Goal: Transaction & Acquisition: Subscribe to service/newsletter

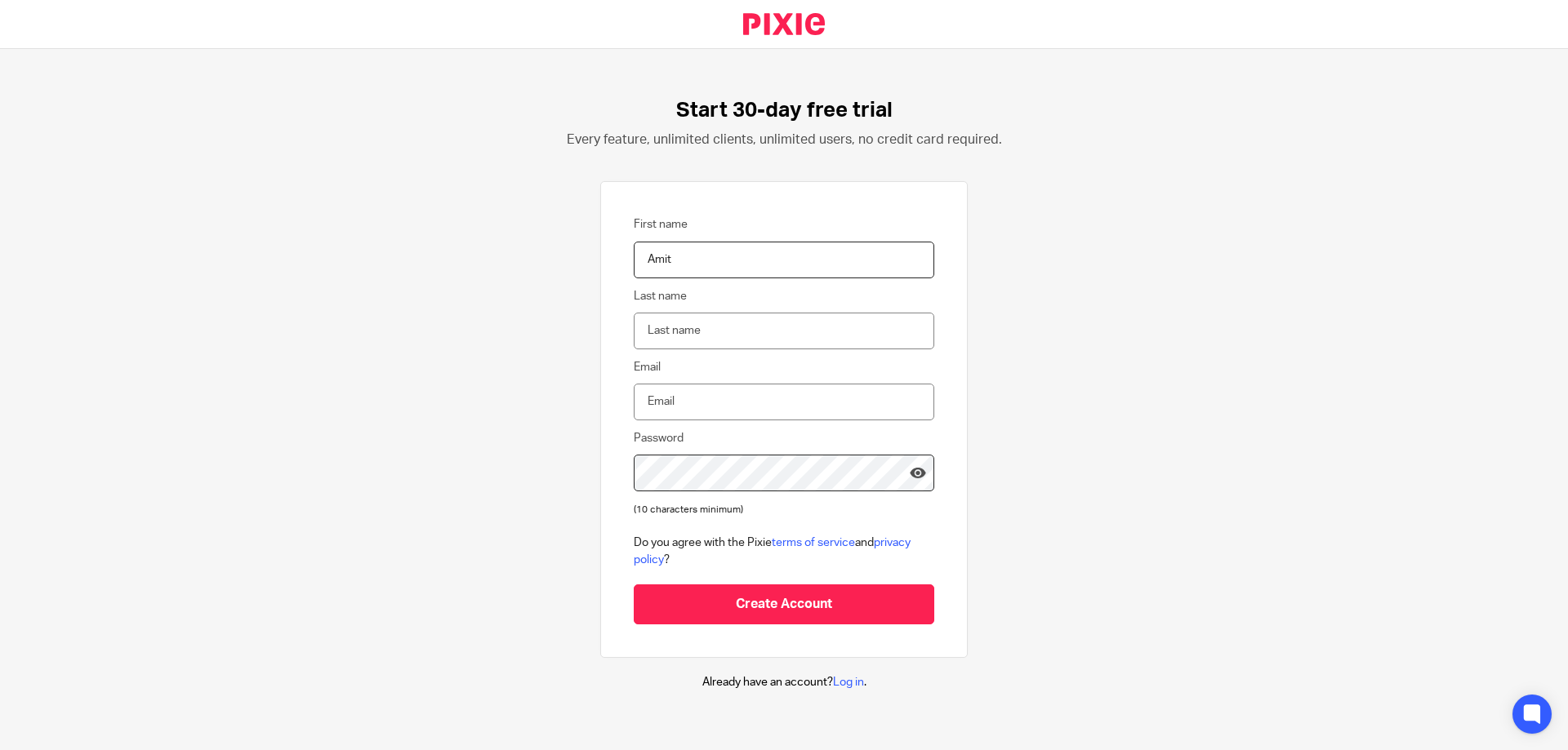
type input "Amit"
type input "Paul"
type input "paul@businessaffairs.ca"
click at [542, 450] on div "Start 30-day free trial Every feature, unlimited clients, unlimited users, no c…" at bounding box center [784, 394] width 1568 height 691
click at [910, 472] on icon at bounding box center [918, 473] width 17 height 17
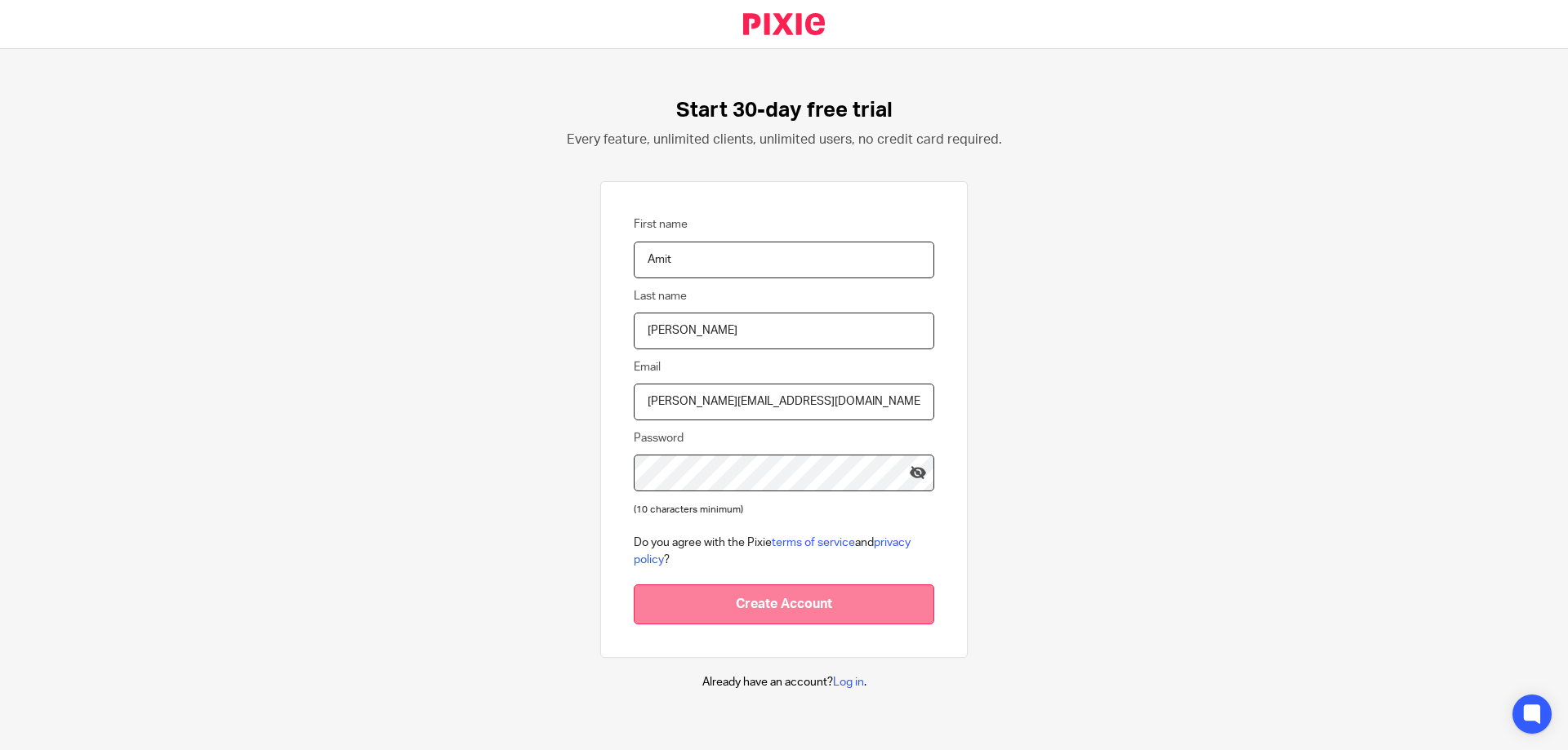
click at [812, 604] on input "Create Account" at bounding box center [784, 604] width 300 height 40
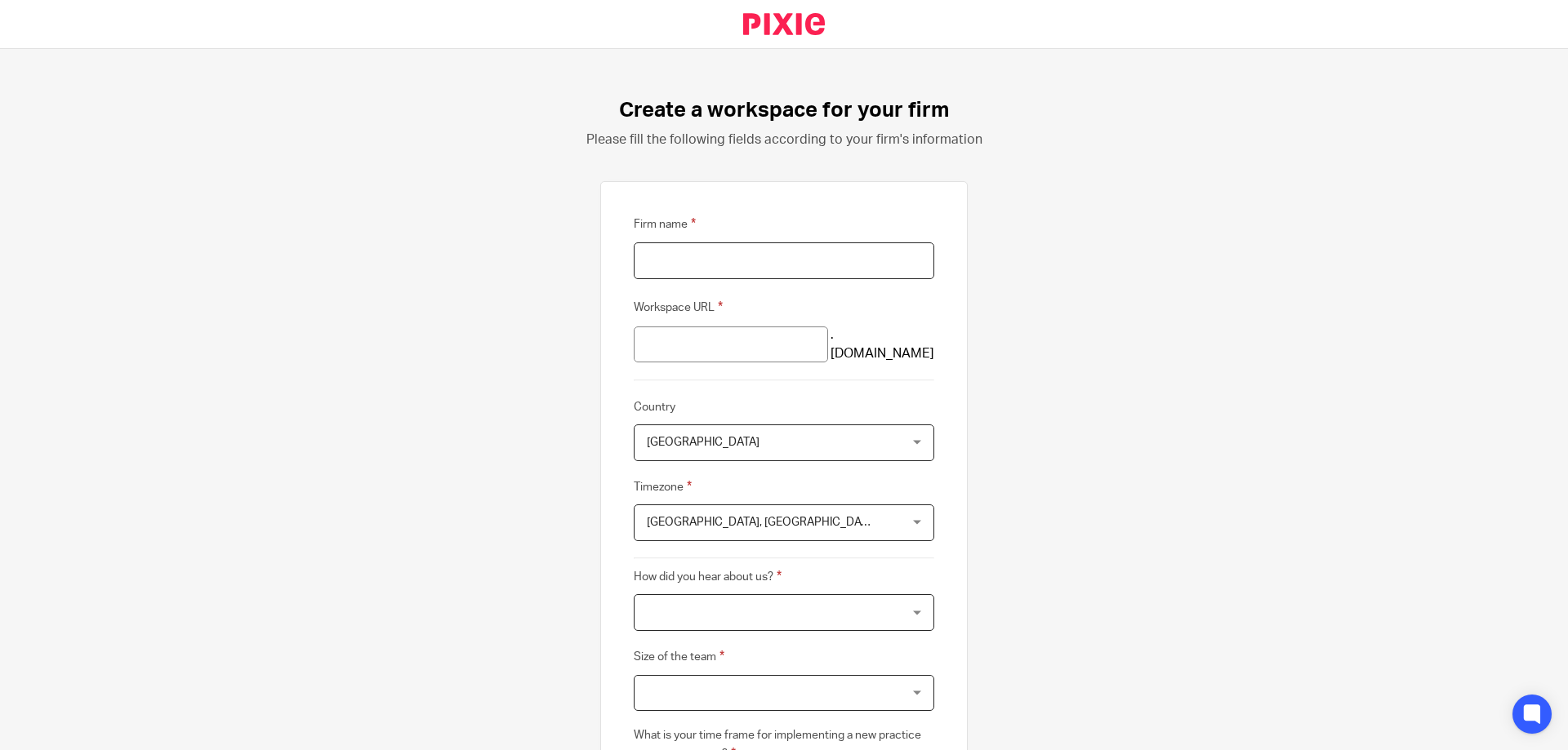
click at [786, 254] on input "Firm name" at bounding box center [784, 261] width 300 height 37
type input "Business Affairs"
type input "business-affairs"
click at [704, 437] on span "[GEOGRAPHIC_DATA]" at bounding box center [703, 442] width 112 height 12
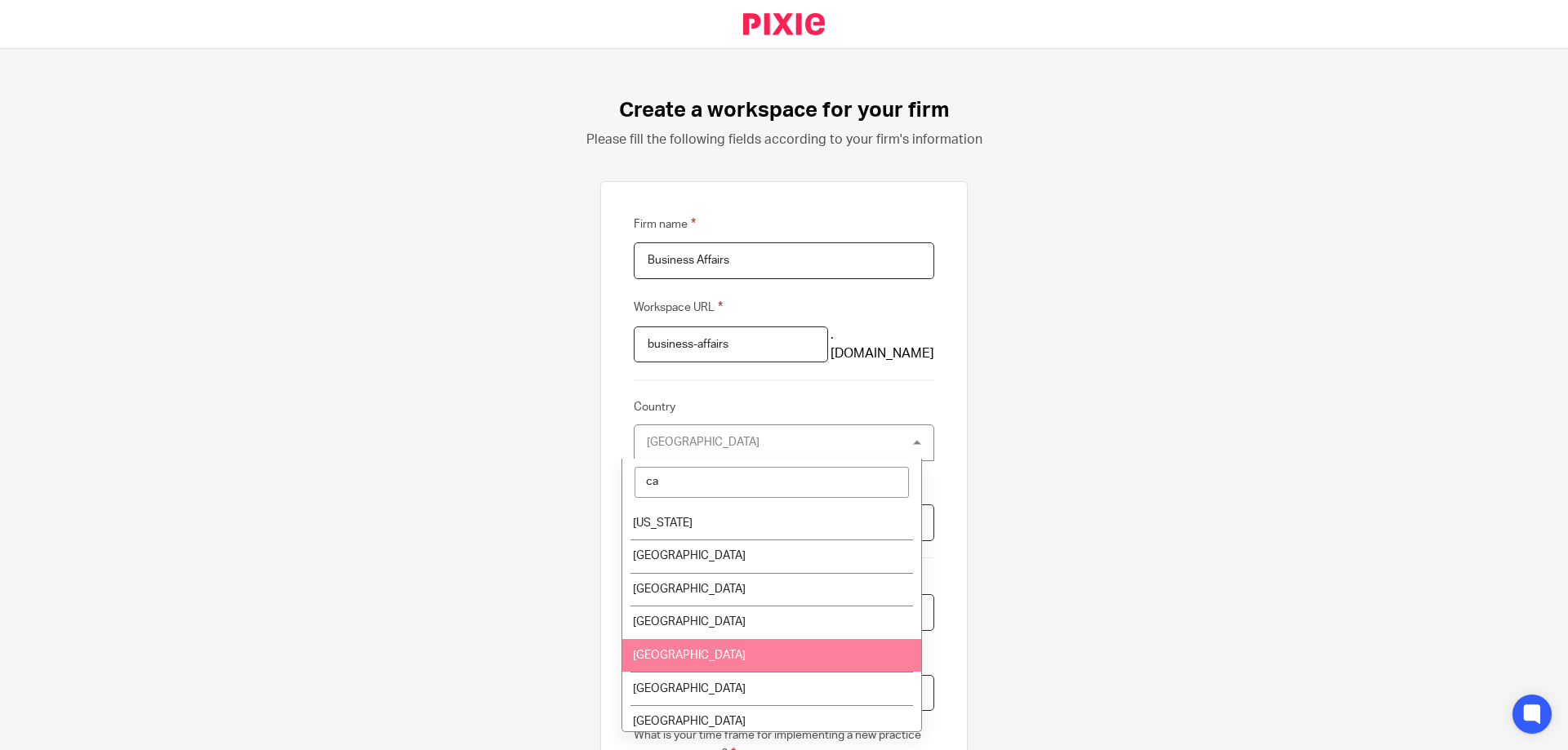
type input "ca"
click at [684, 649] on li "Canada" at bounding box center [771, 656] width 299 height 33
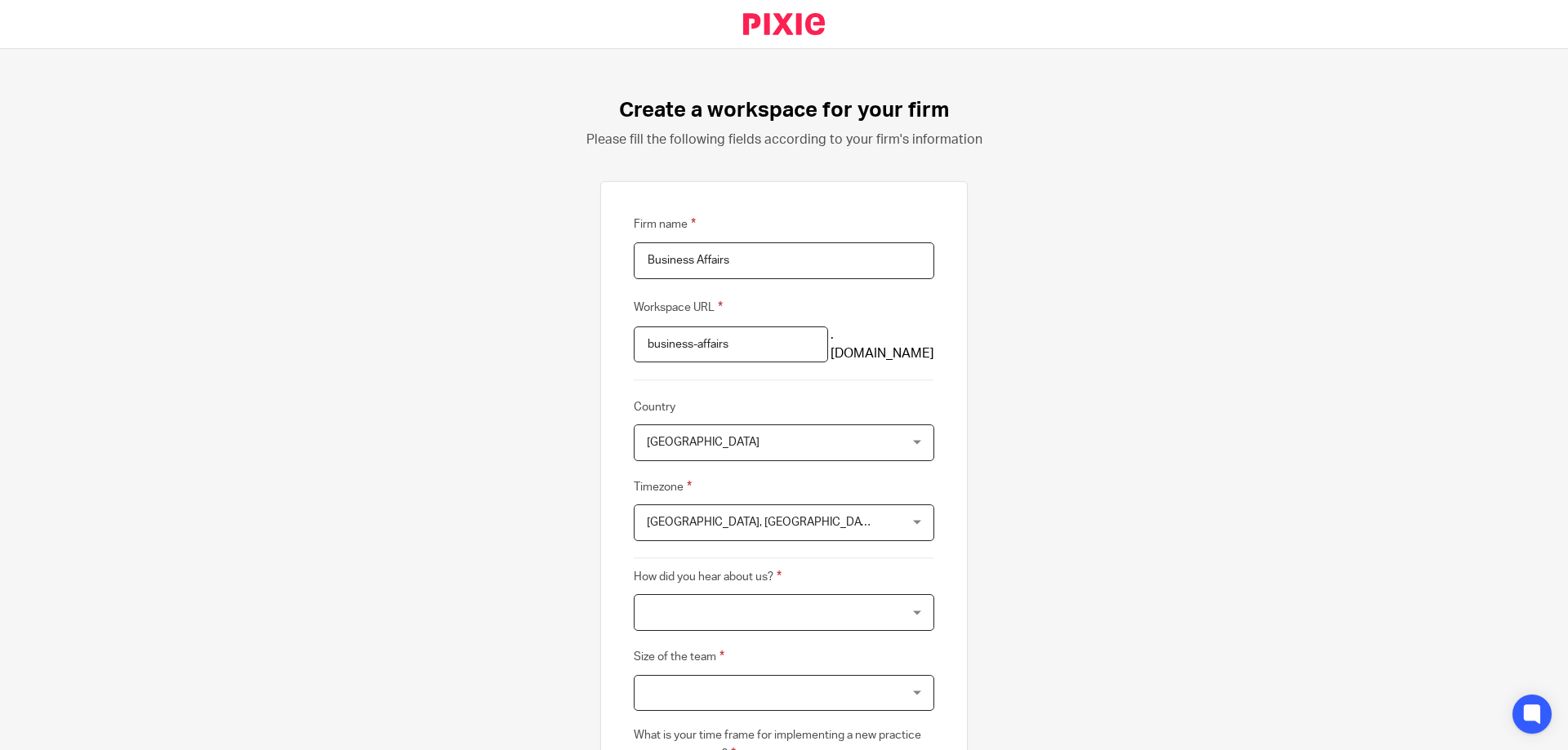
click at [585, 566] on div "Create a workspace for your firm Please fill the following fields according to …" at bounding box center [784, 399] width 1568 height 701
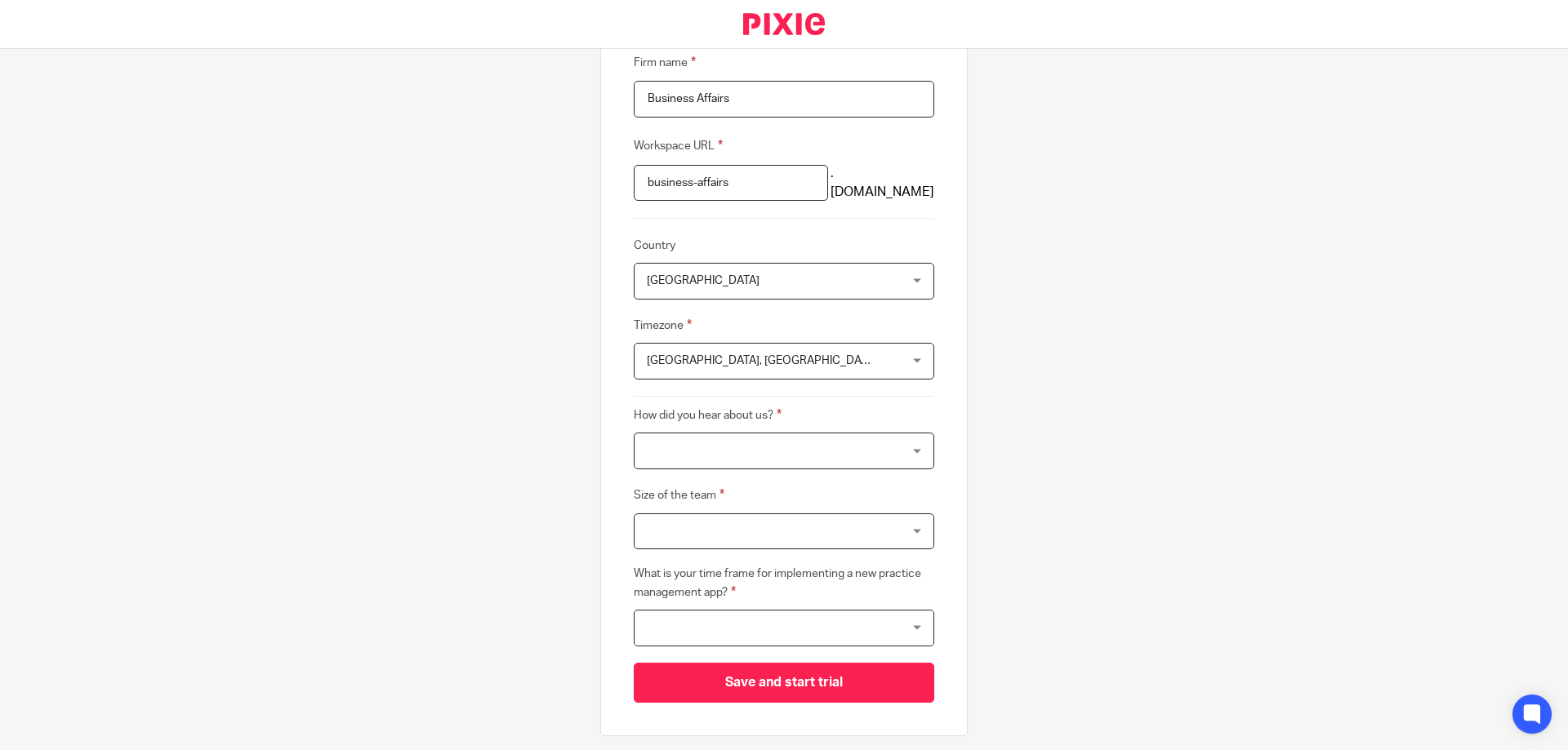
scroll to position [163, 0]
click at [864, 348] on div "Edinburgh, London Edinburgh, London" at bounding box center [784, 359] width 300 height 37
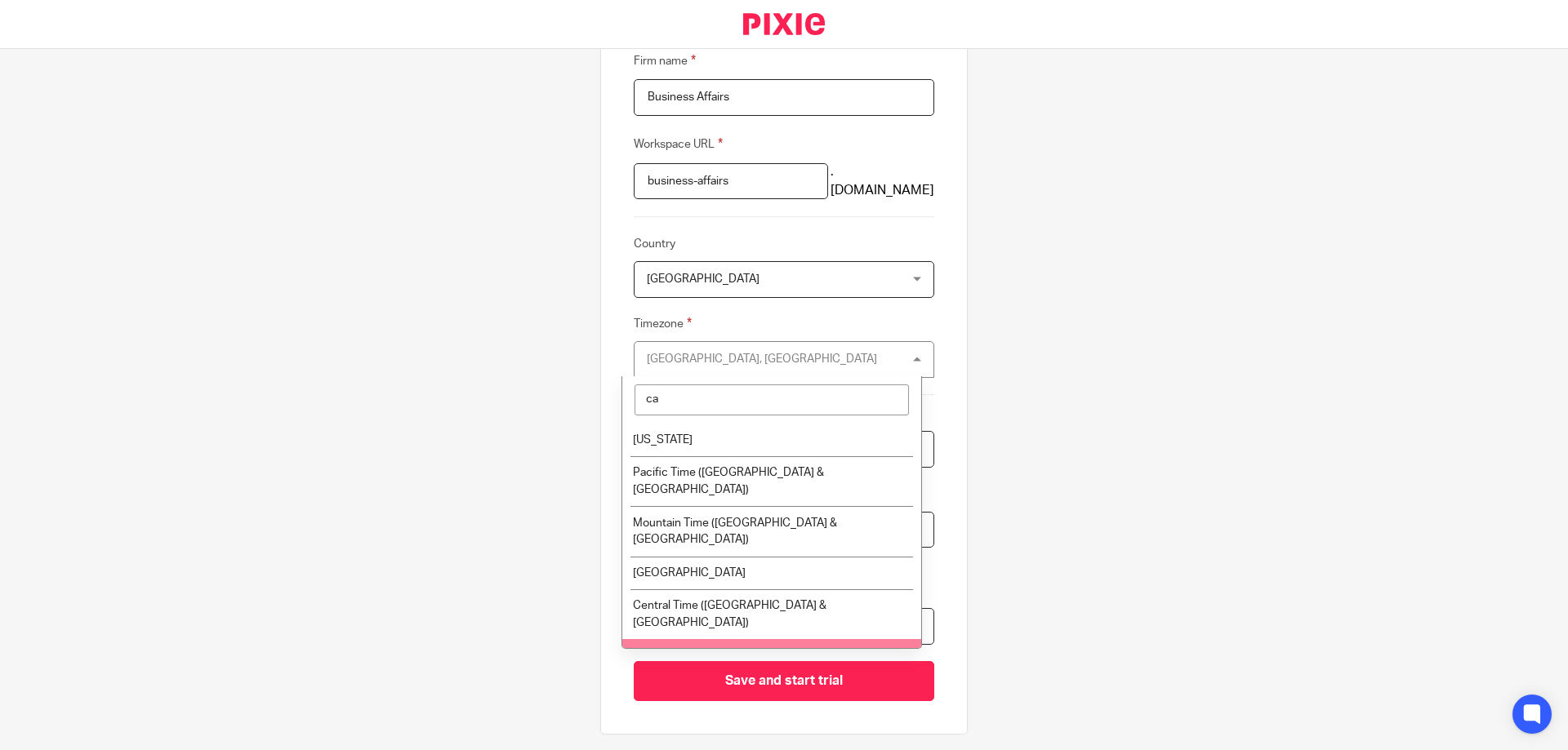
type input "ca"
click at [749, 639] on li "Eastern Time (US & Canada)" at bounding box center [771, 664] width 299 height 50
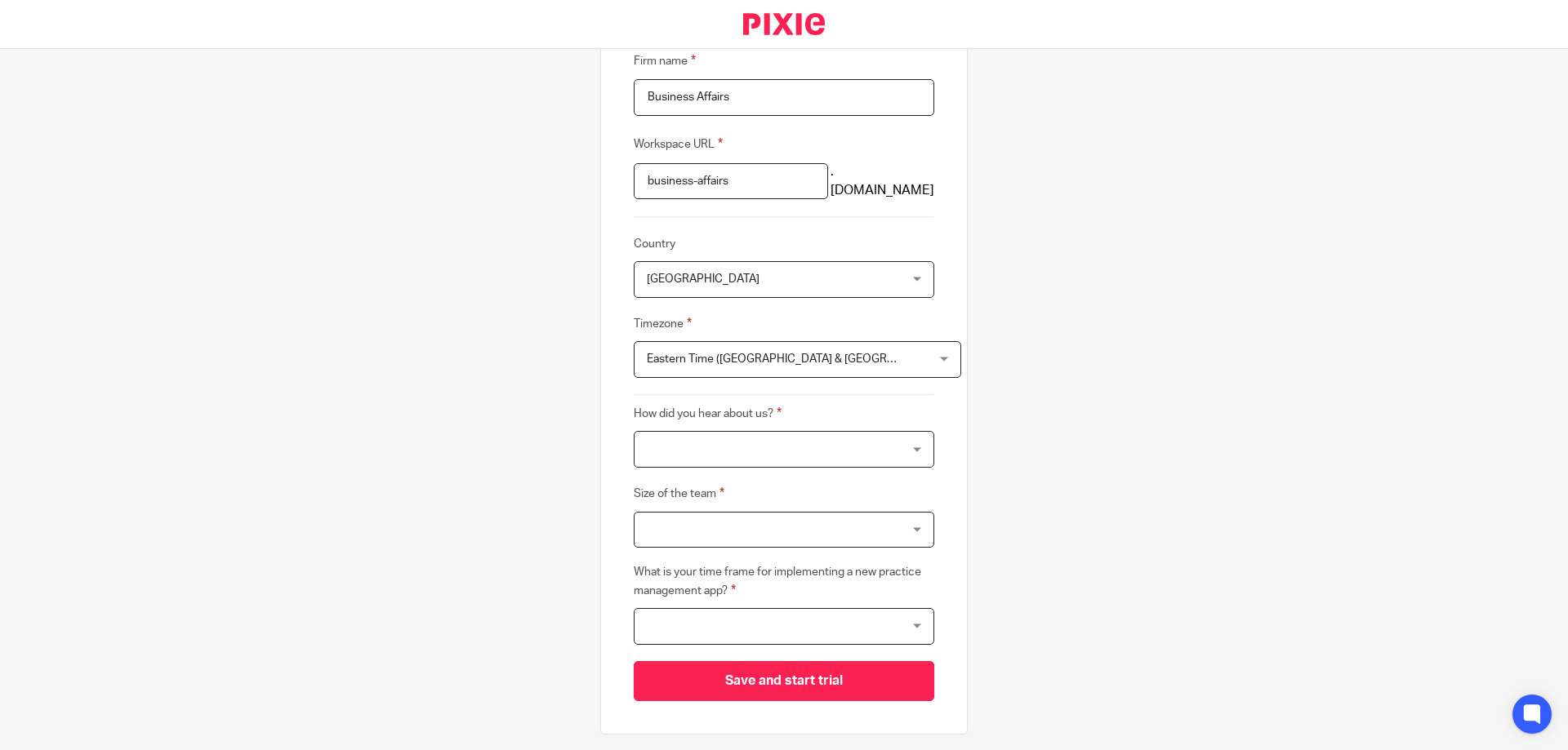
click at [675, 441] on div at bounding box center [784, 449] width 300 height 37
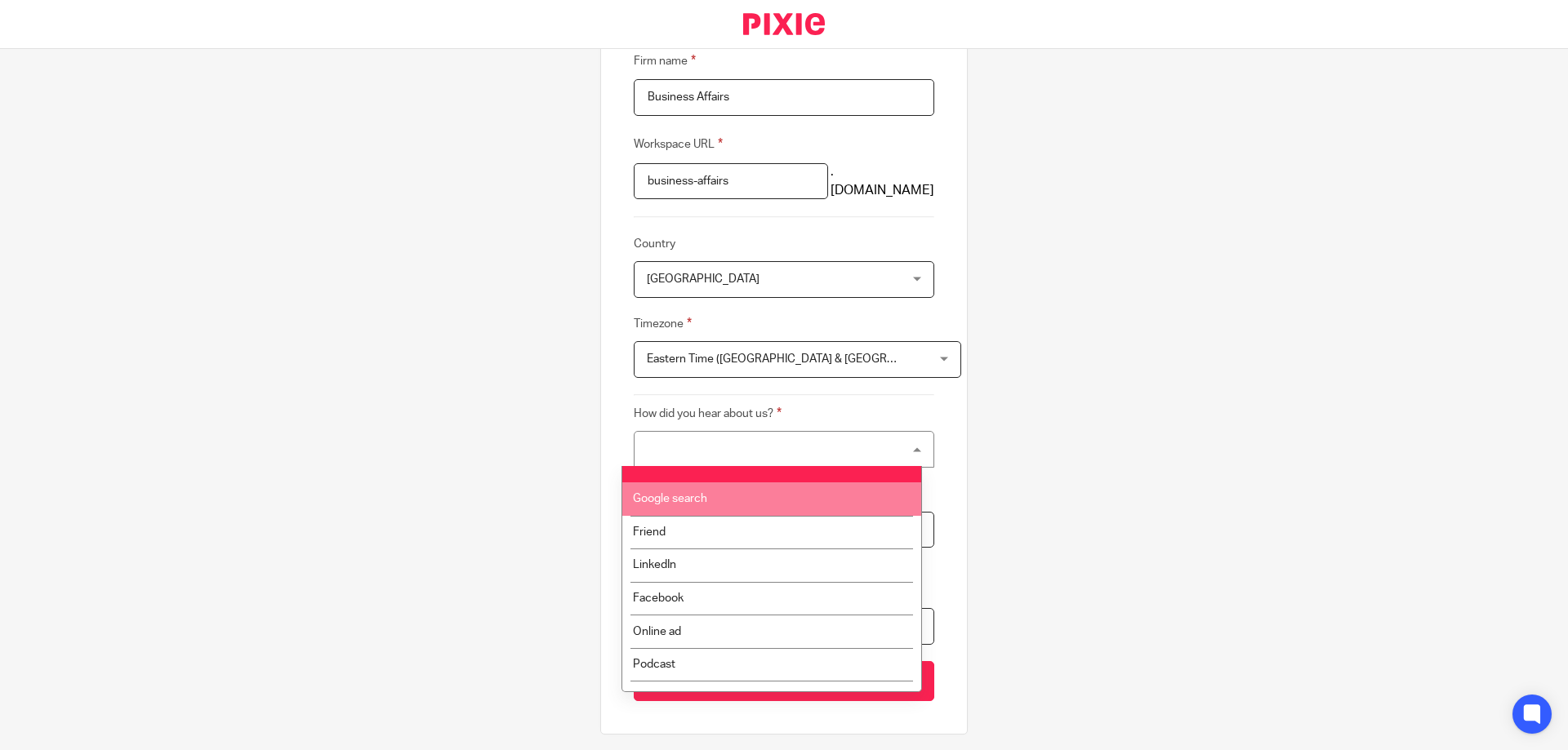
click at [672, 501] on span "Google search" at bounding box center [670, 499] width 74 height 12
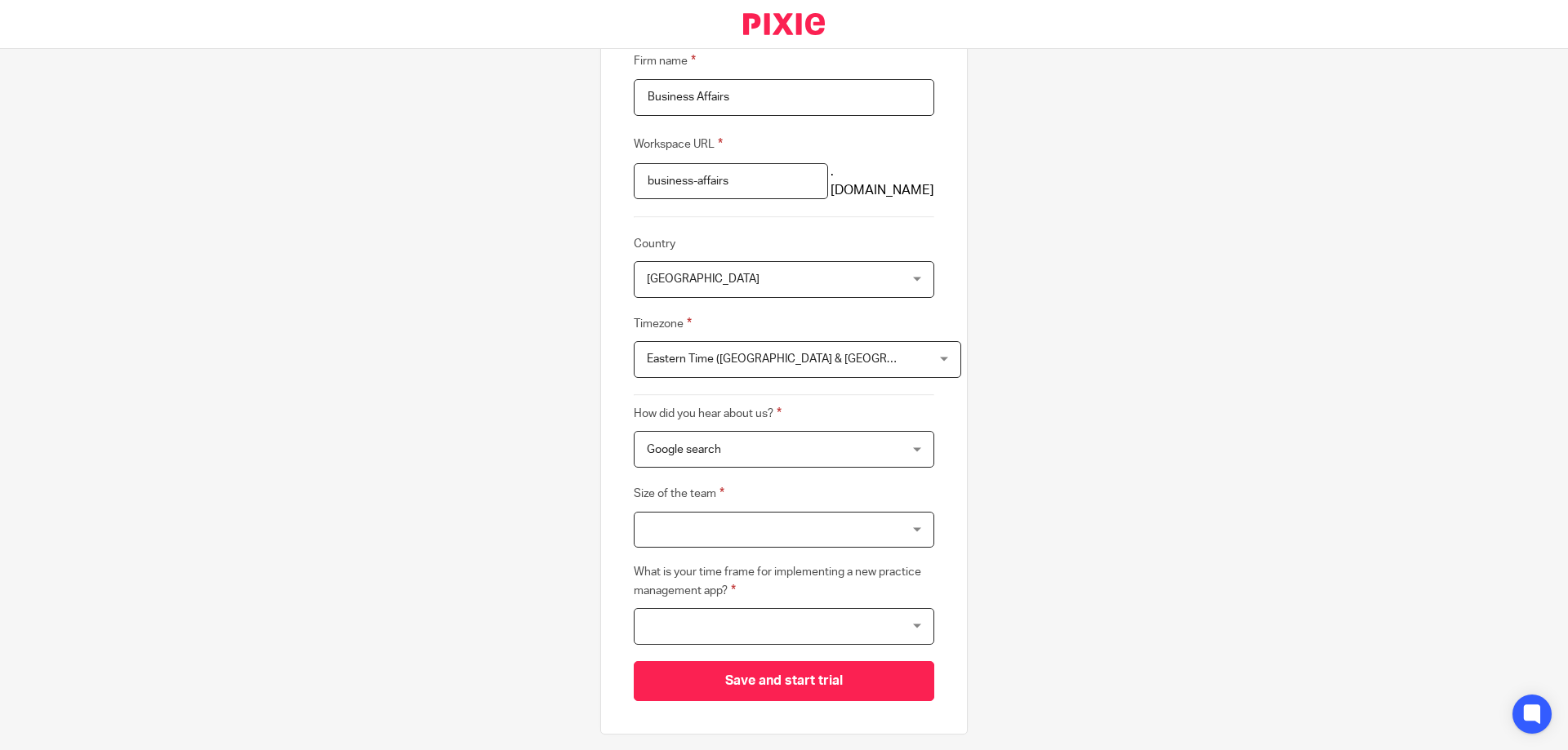
click at [685, 522] on div at bounding box center [784, 530] width 300 height 37
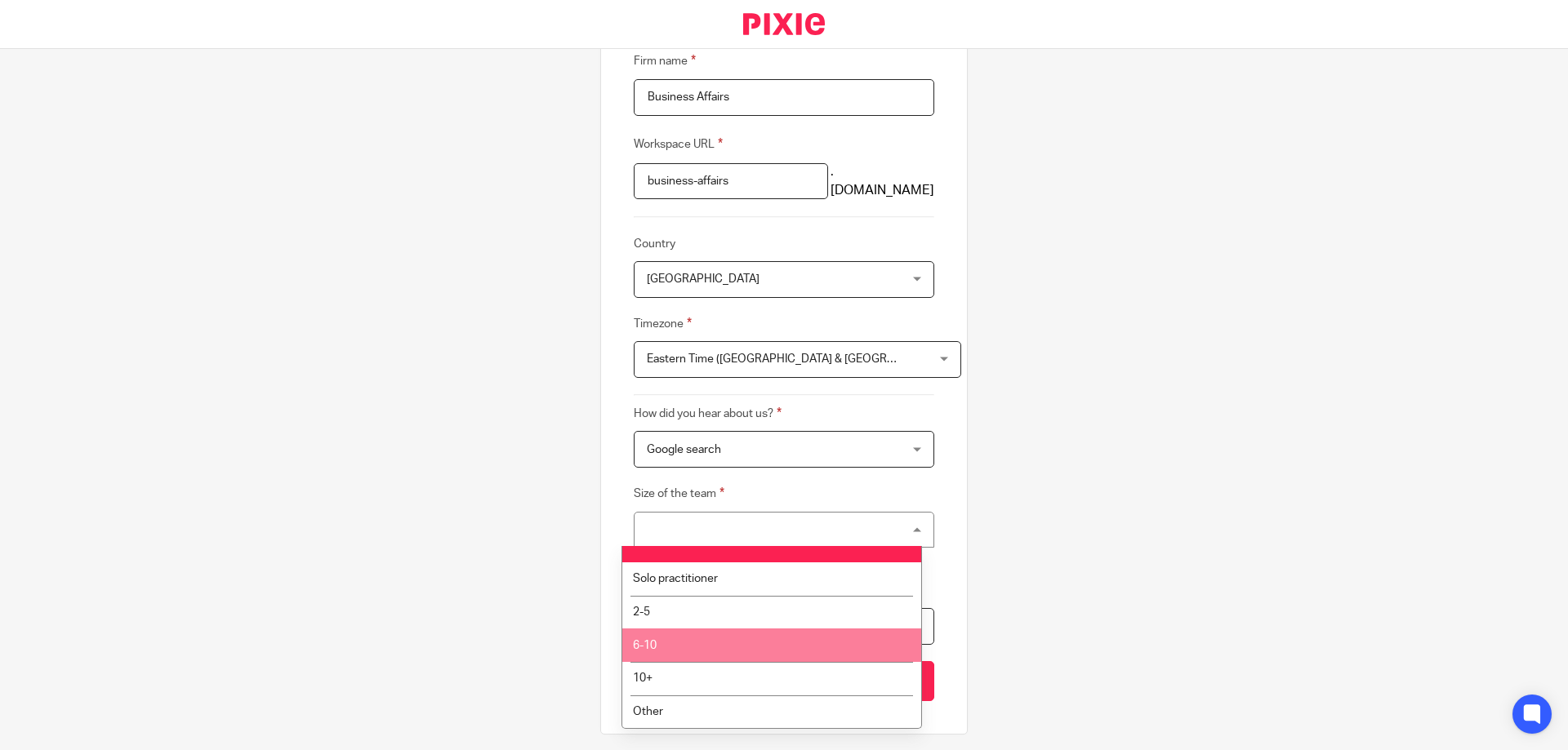
click at [670, 639] on li "6-10" at bounding box center [771, 645] width 299 height 33
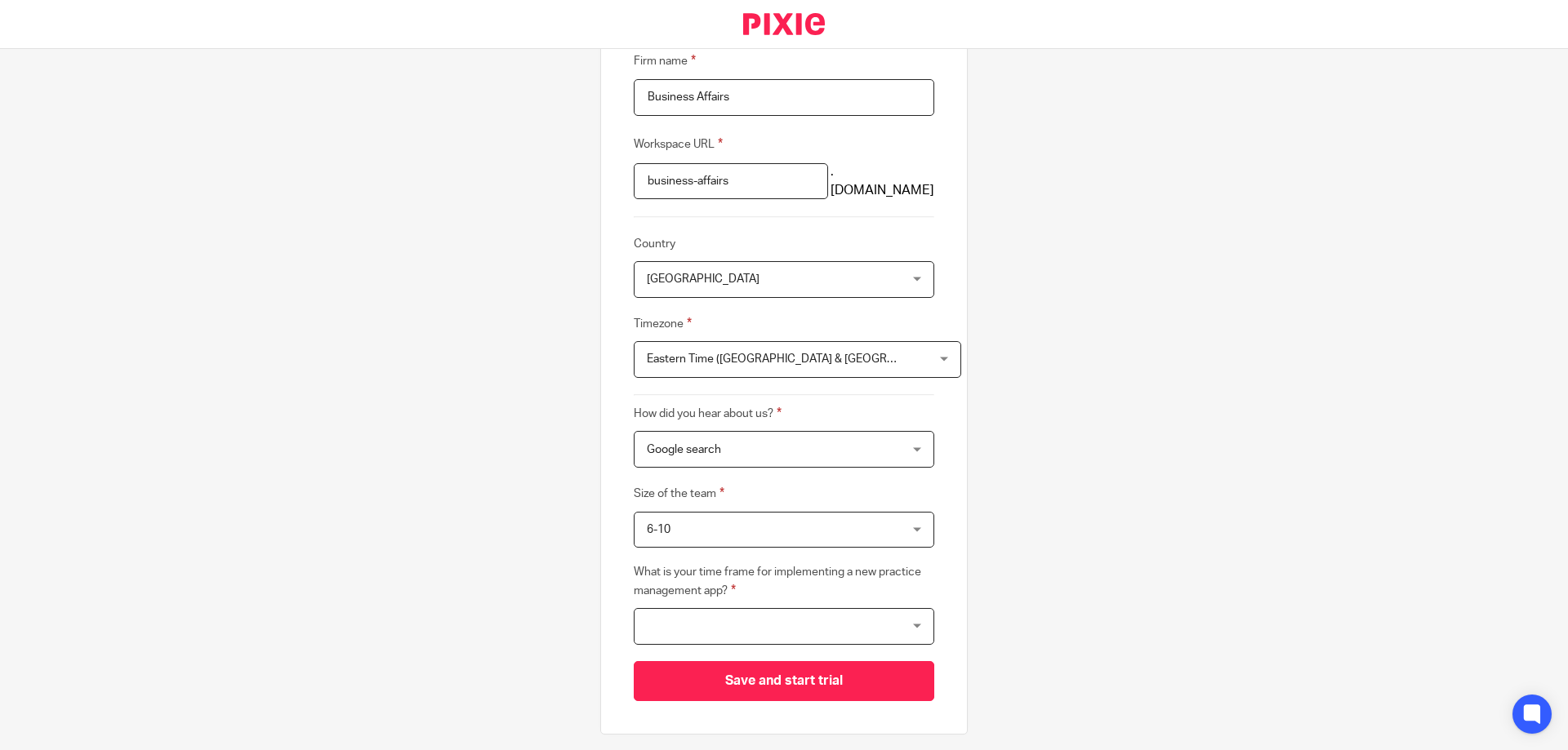
click at [579, 600] on div "Create a workspace for your firm Please fill the following fields according to …" at bounding box center [784, 399] width 1568 height 701
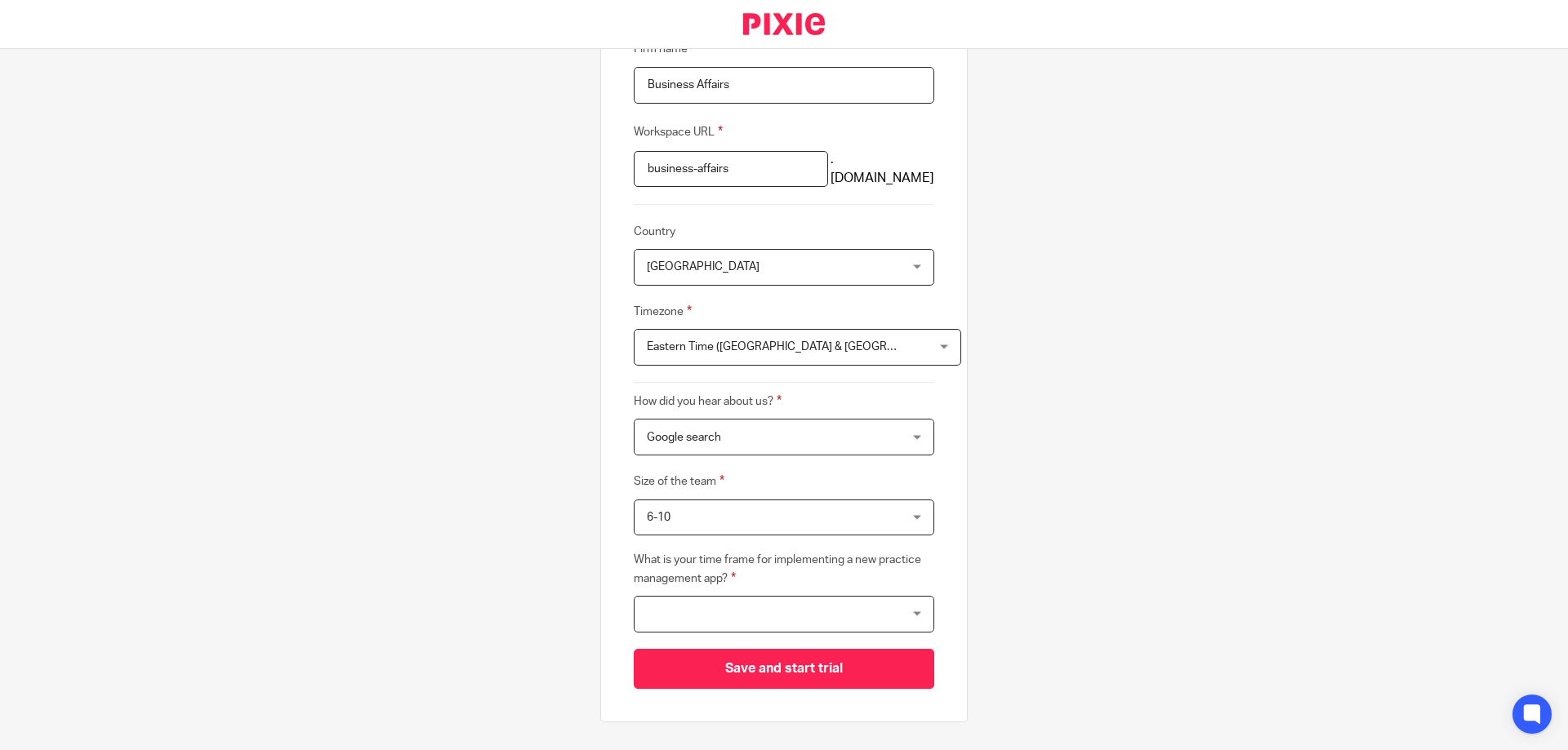
scroll to position [211, 0]
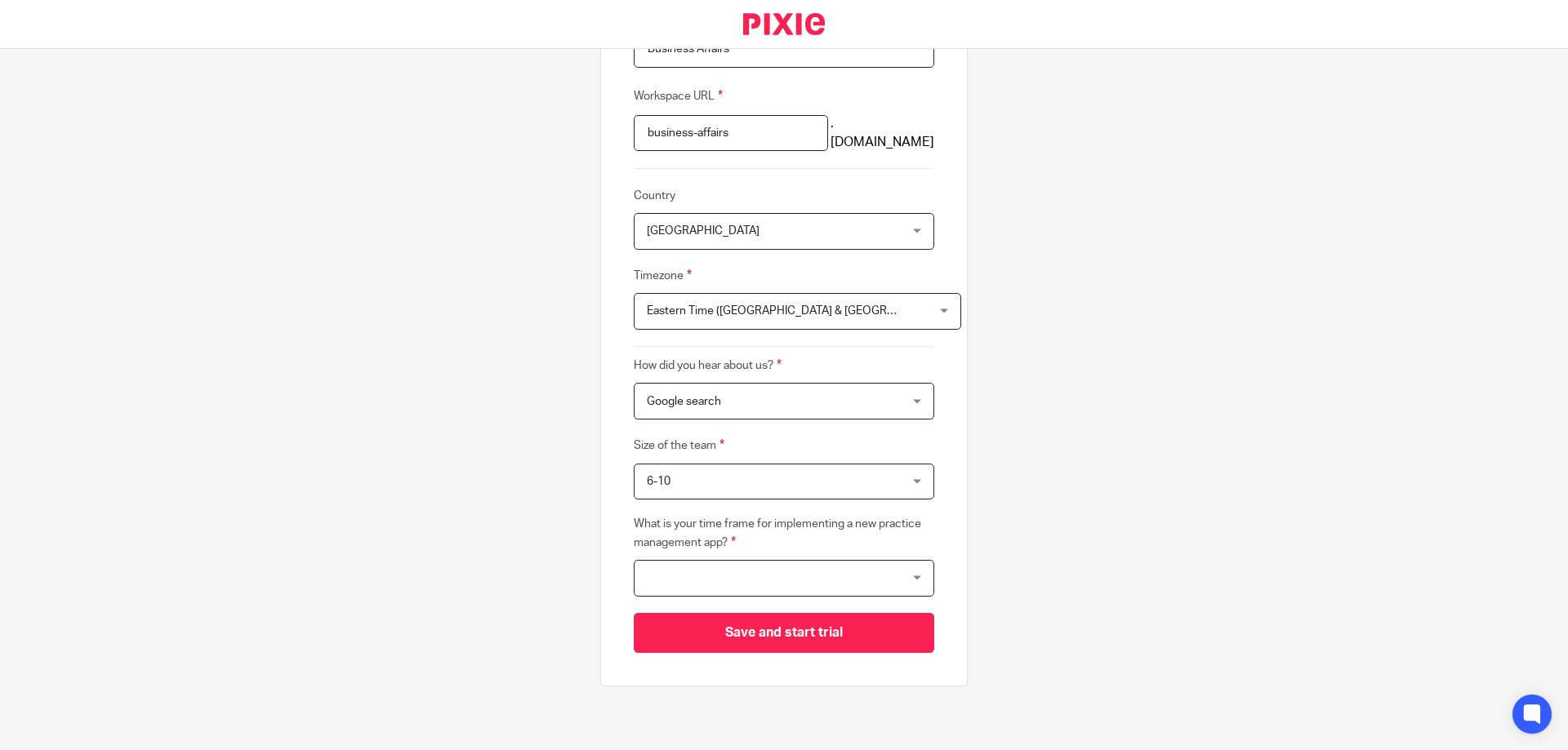
click at [730, 575] on div at bounding box center [784, 578] width 300 height 37
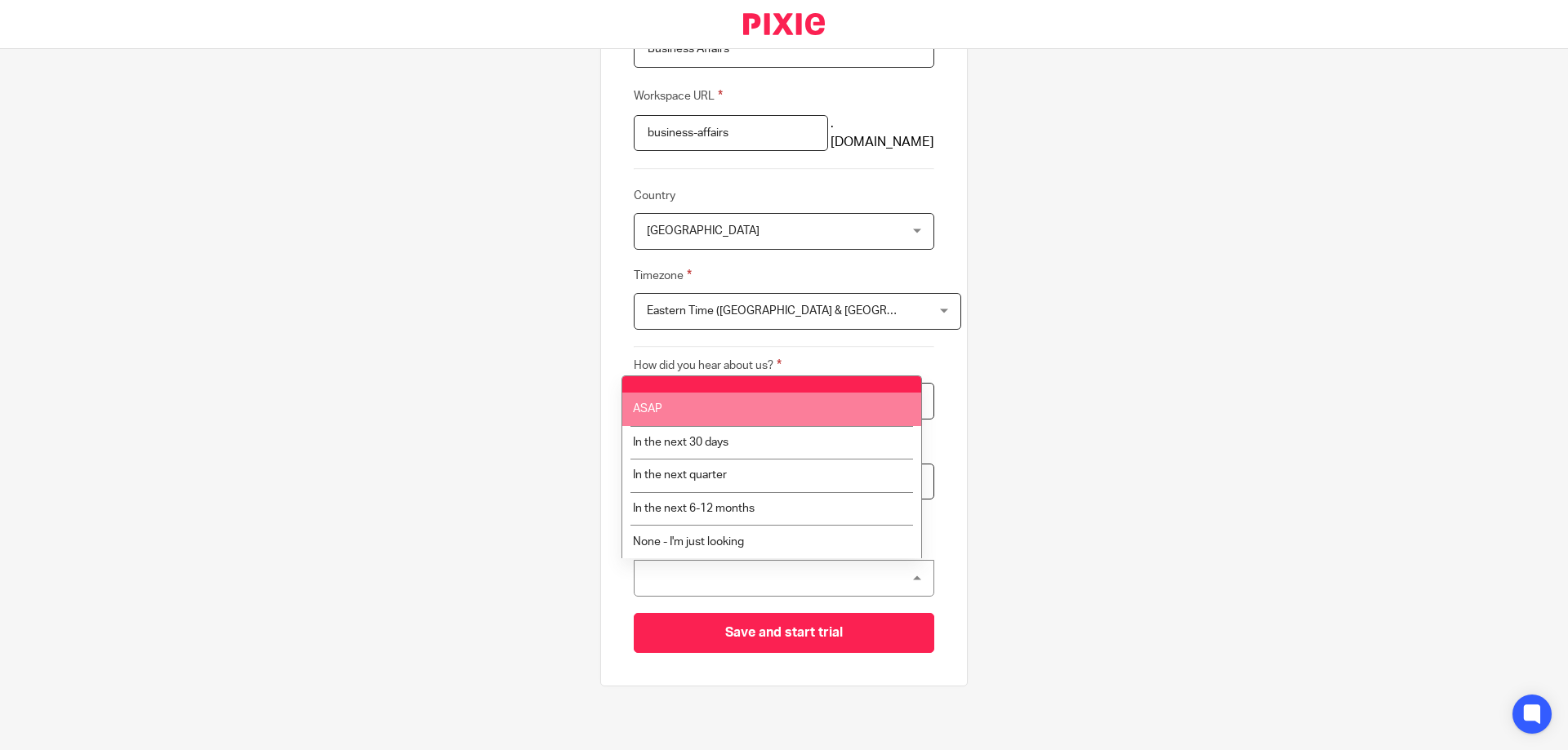
click at [678, 411] on li "ASAP" at bounding box center [771, 409] width 299 height 33
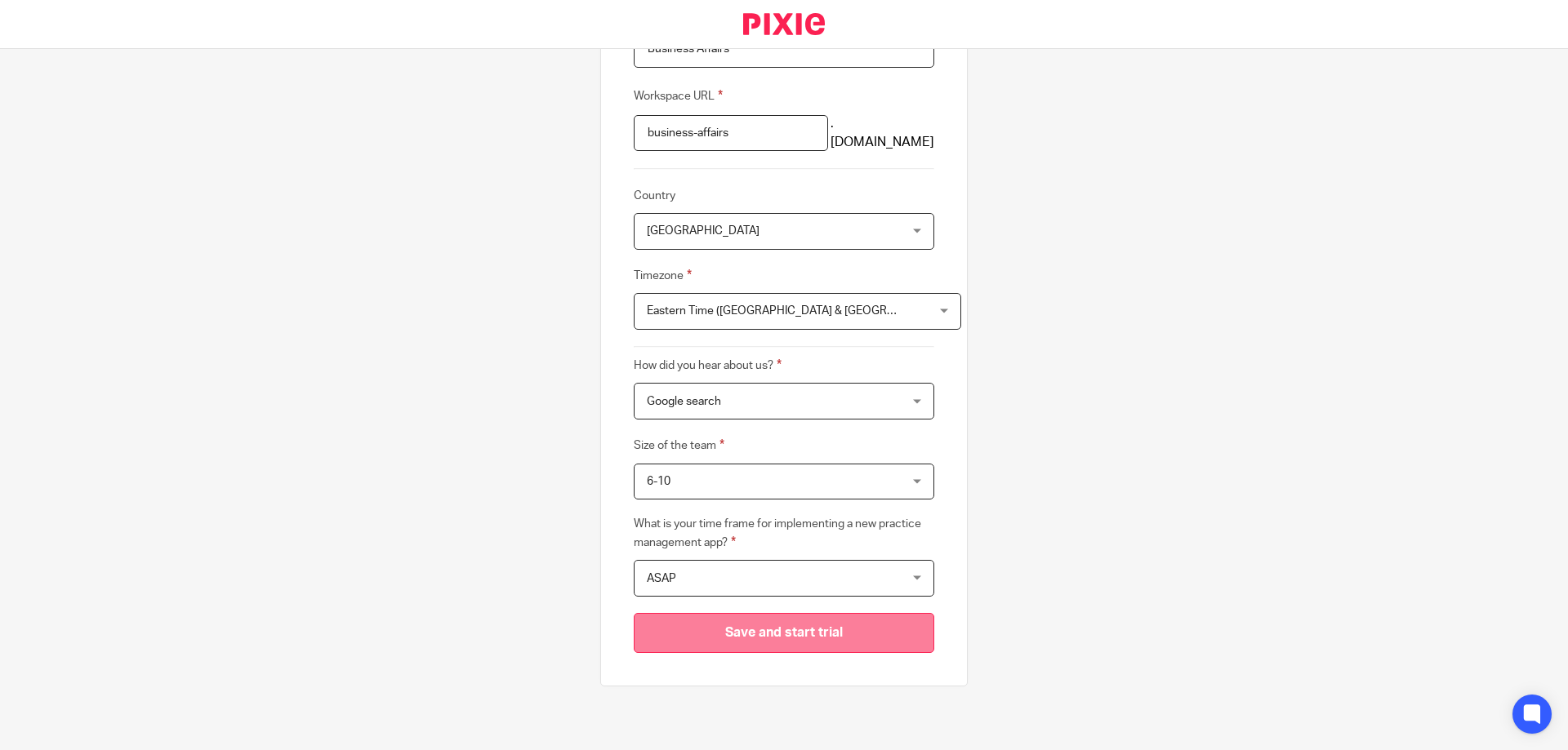
click at [741, 645] on input "Save and start trial" at bounding box center [784, 633] width 300 height 40
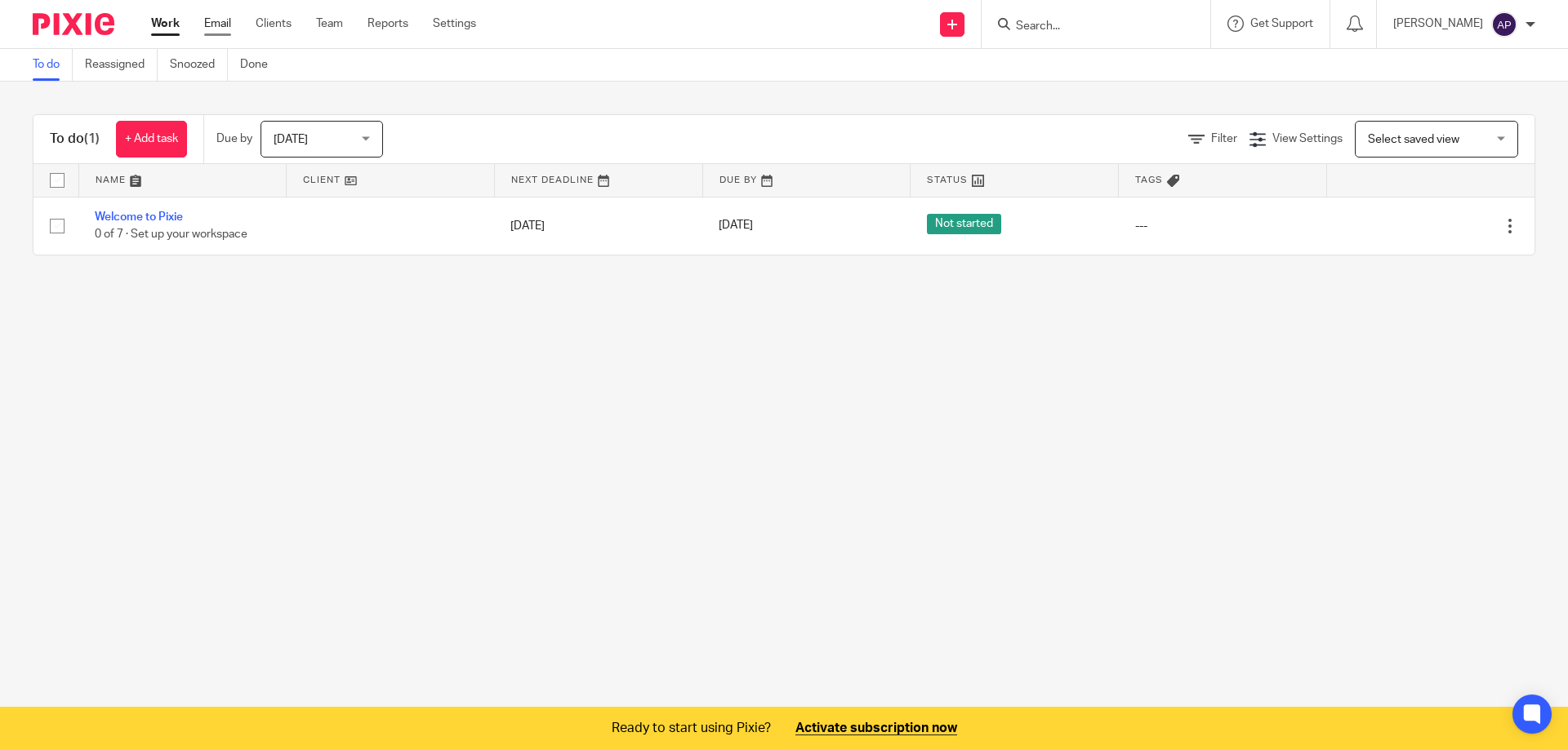
click at [214, 22] on link "Email" at bounding box center [217, 24] width 27 height 17
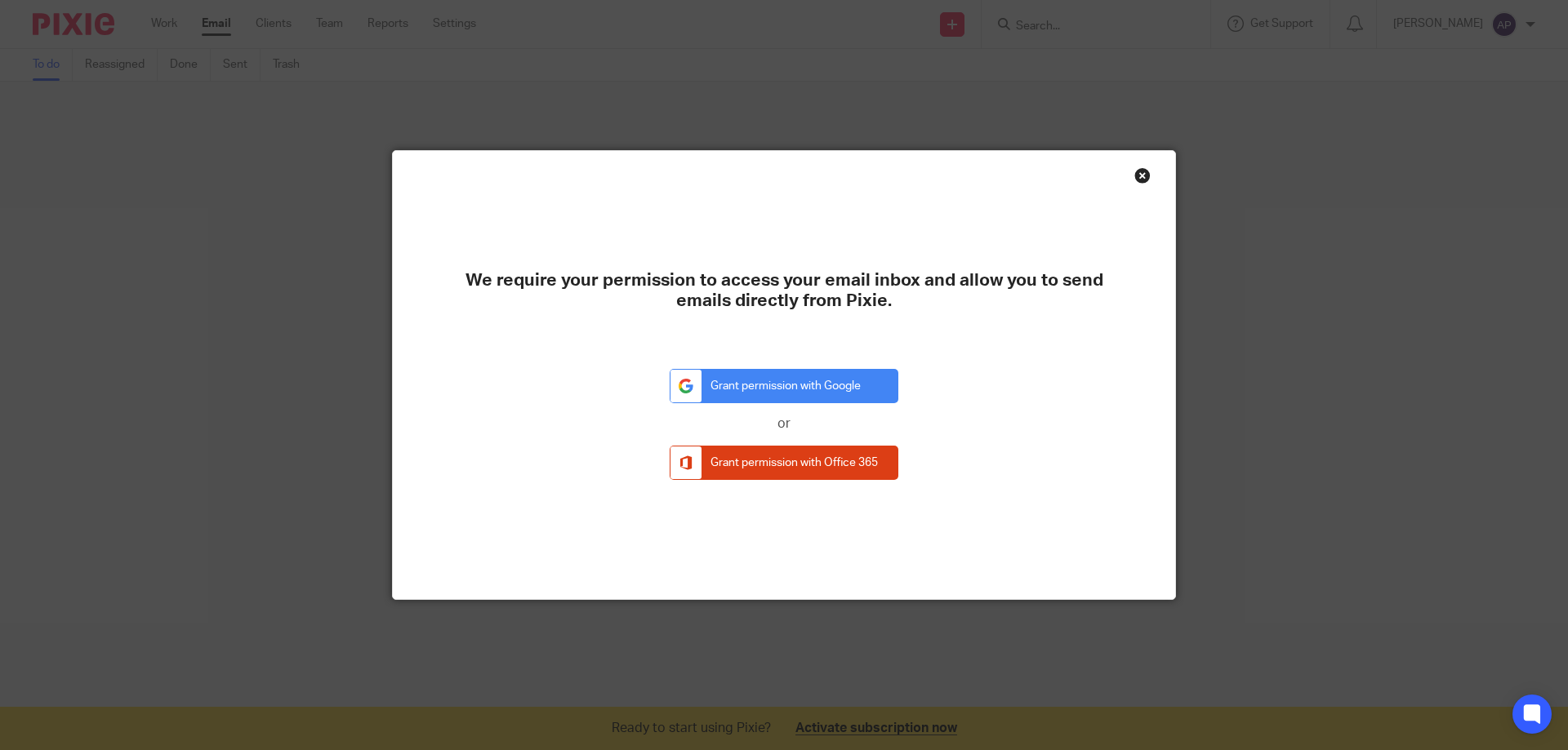
click at [1140, 172] on div "Close this dialog window" at bounding box center [1143, 175] width 17 height 17
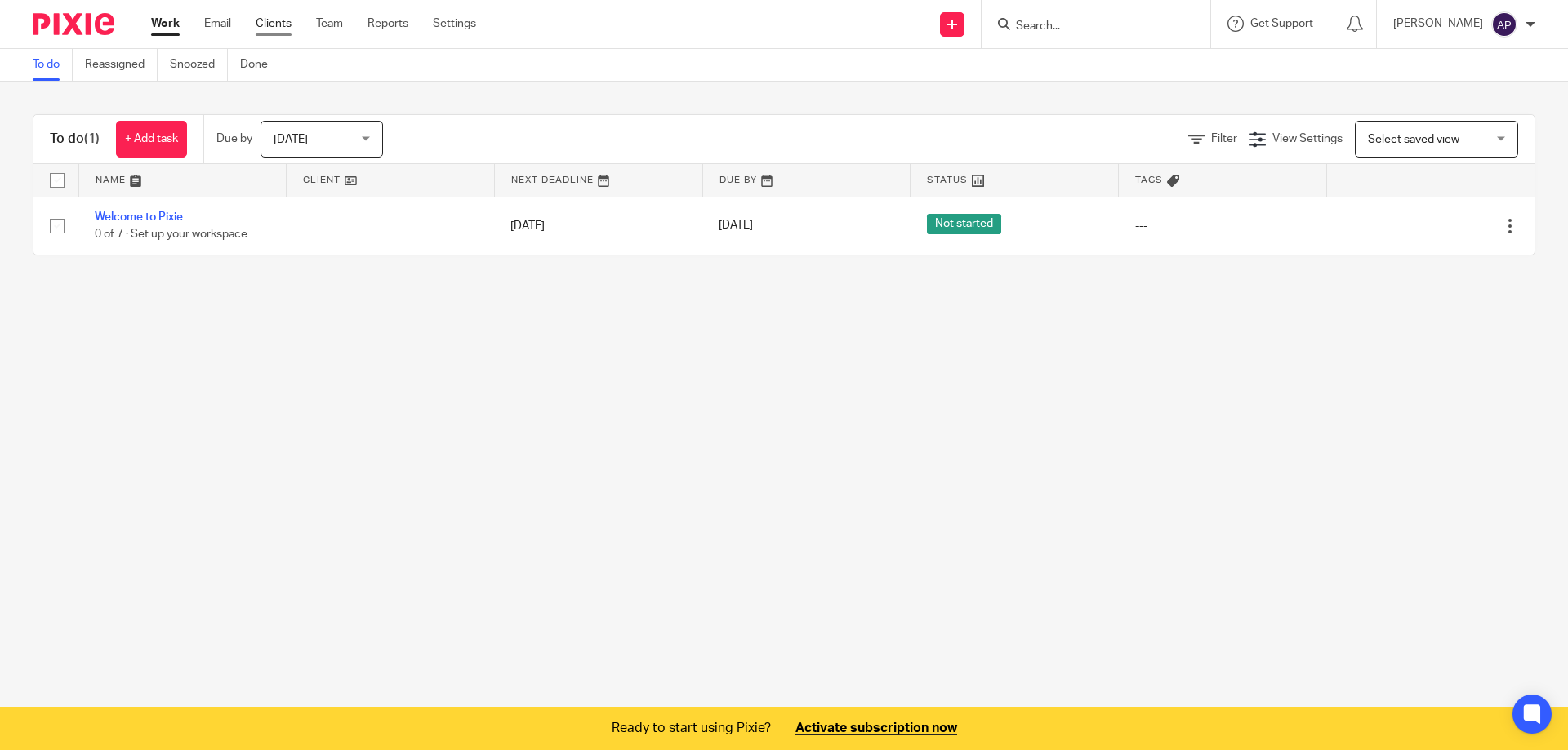
click at [278, 22] on link "Clients" at bounding box center [273, 24] width 36 height 17
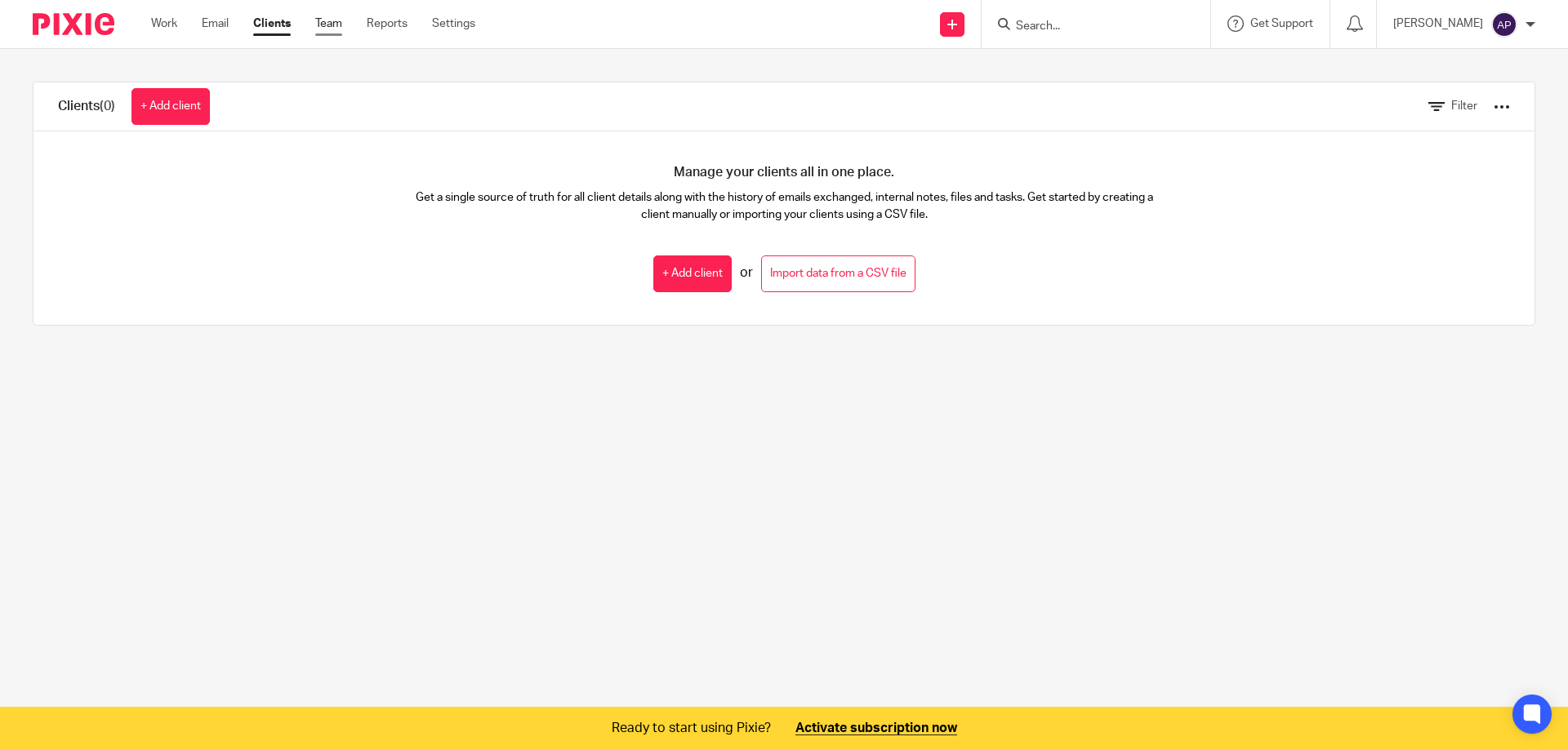
click at [342, 19] on link "Team" at bounding box center [329, 24] width 27 height 17
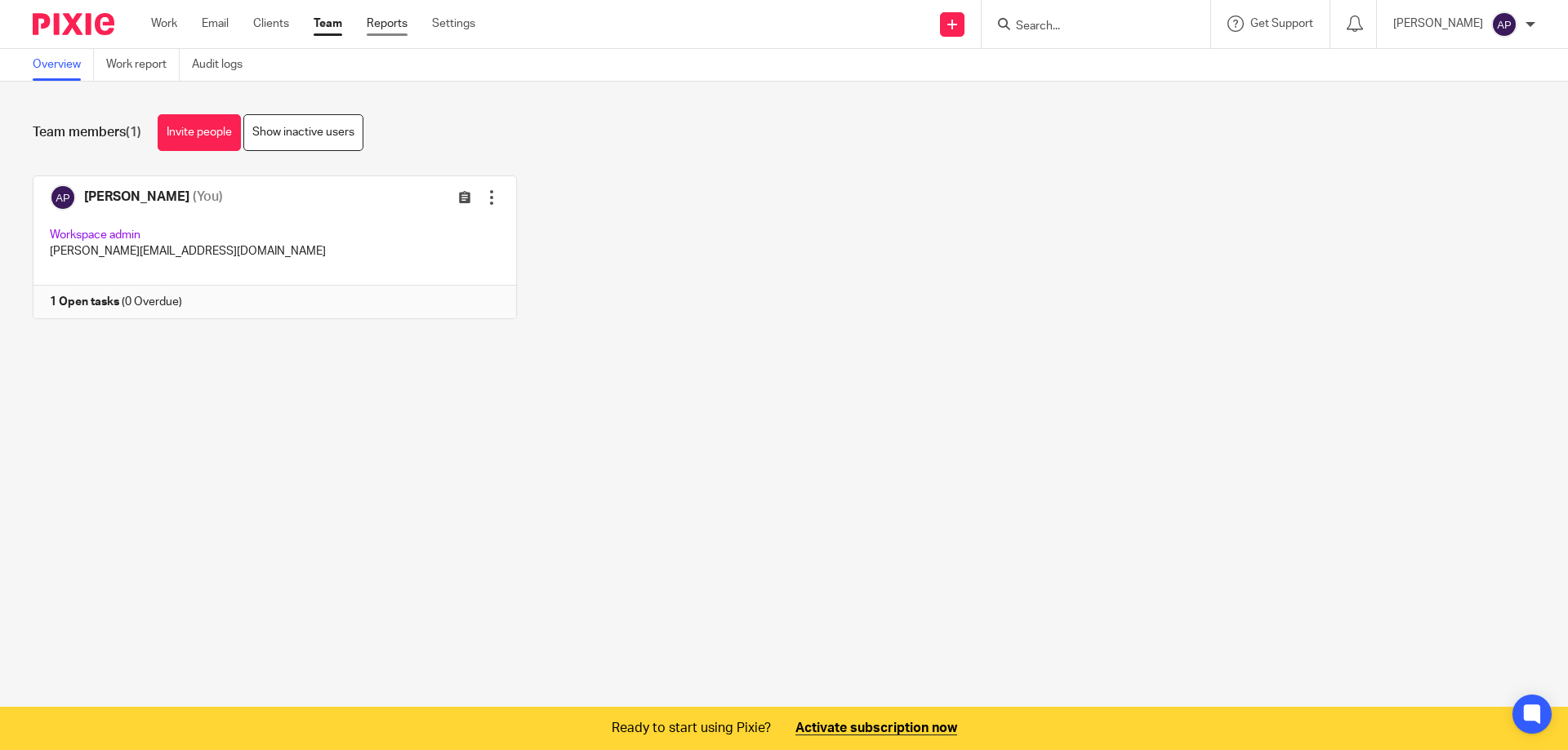
click at [387, 24] on link "Reports" at bounding box center [387, 24] width 41 height 17
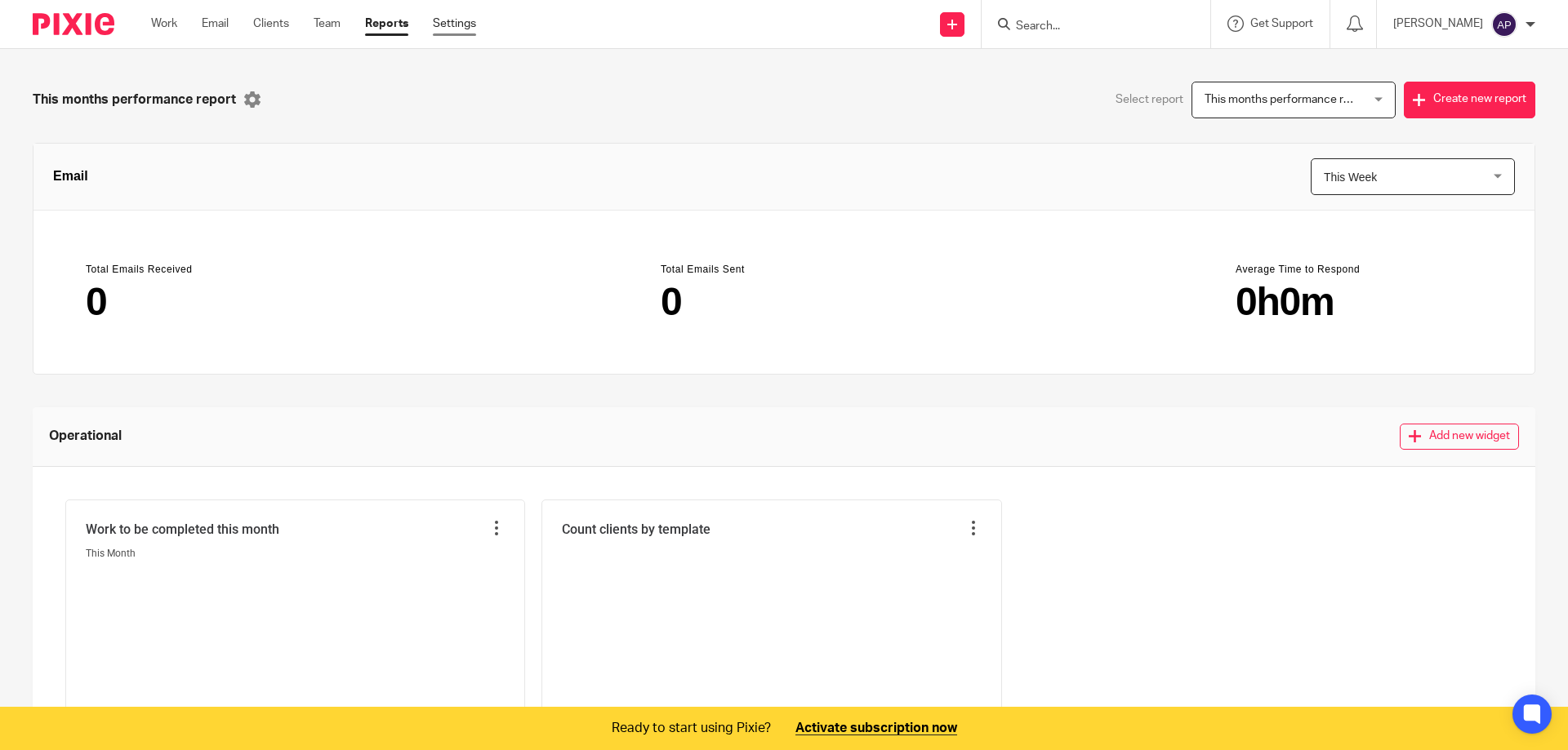
click at [468, 27] on link "Settings" at bounding box center [454, 24] width 43 height 17
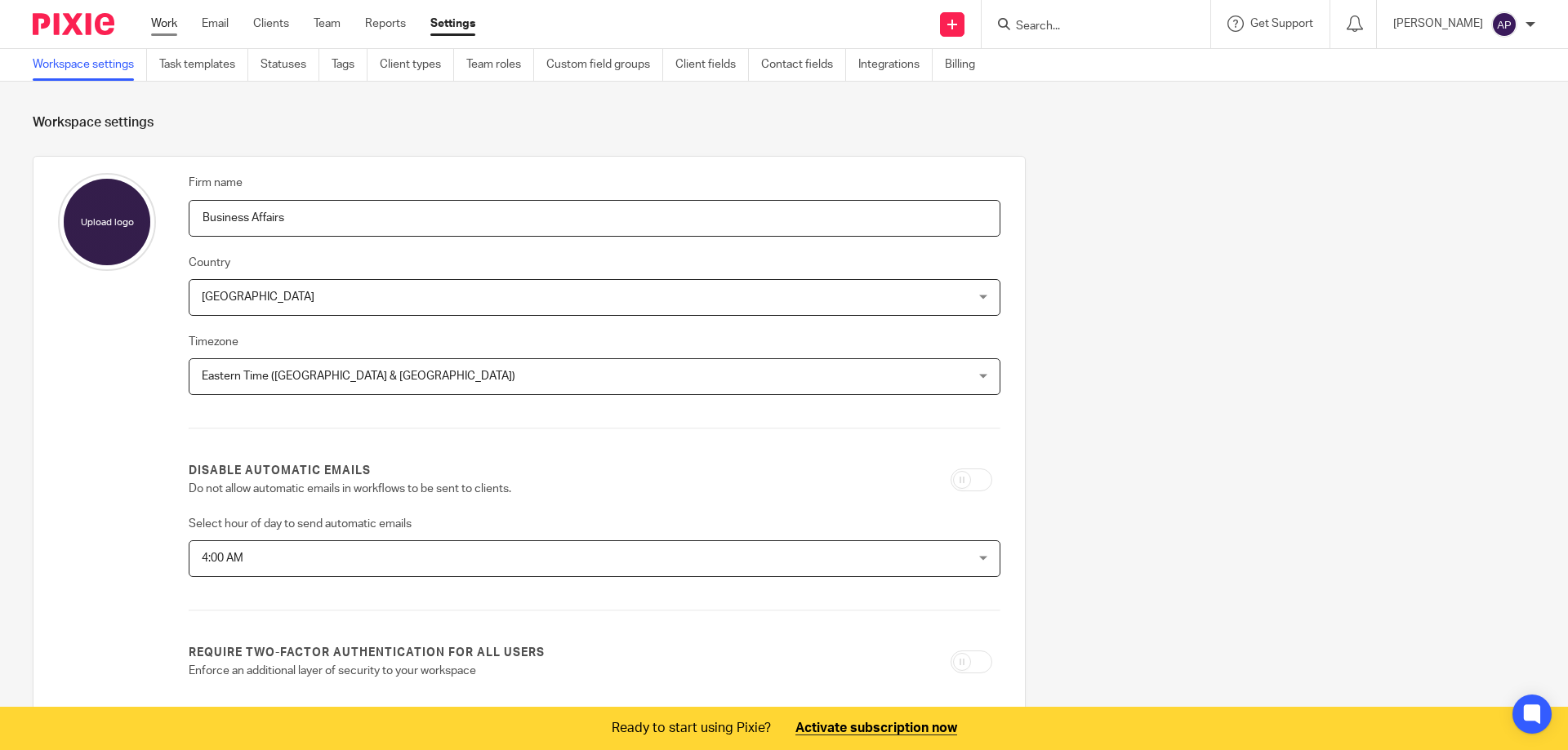
click at [165, 17] on link "Work" at bounding box center [164, 24] width 26 height 17
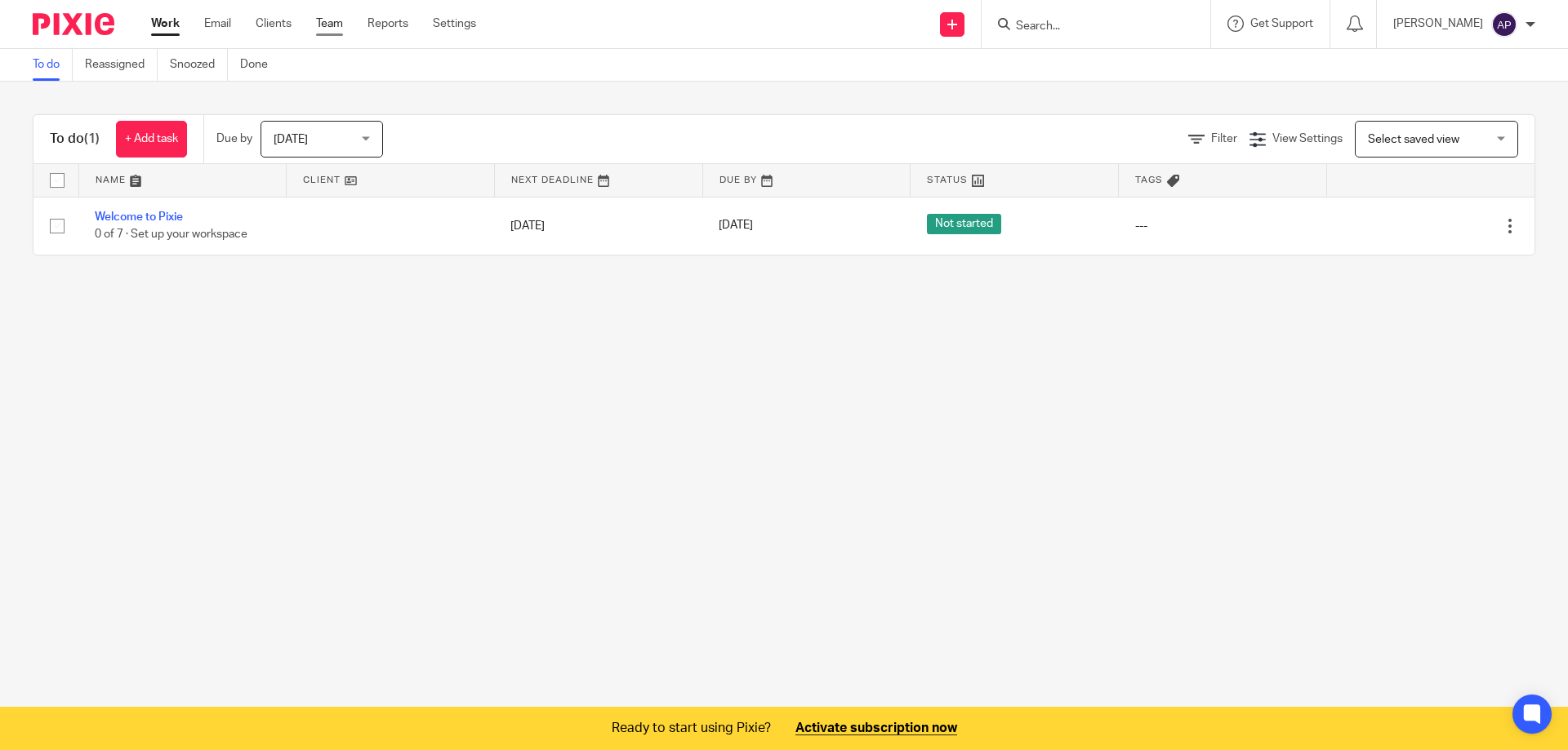
click at [328, 26] on link "Team" at bounding box center [329, 24] width 27 height 17
